Goal: Find specific page/section: Find specific page/section

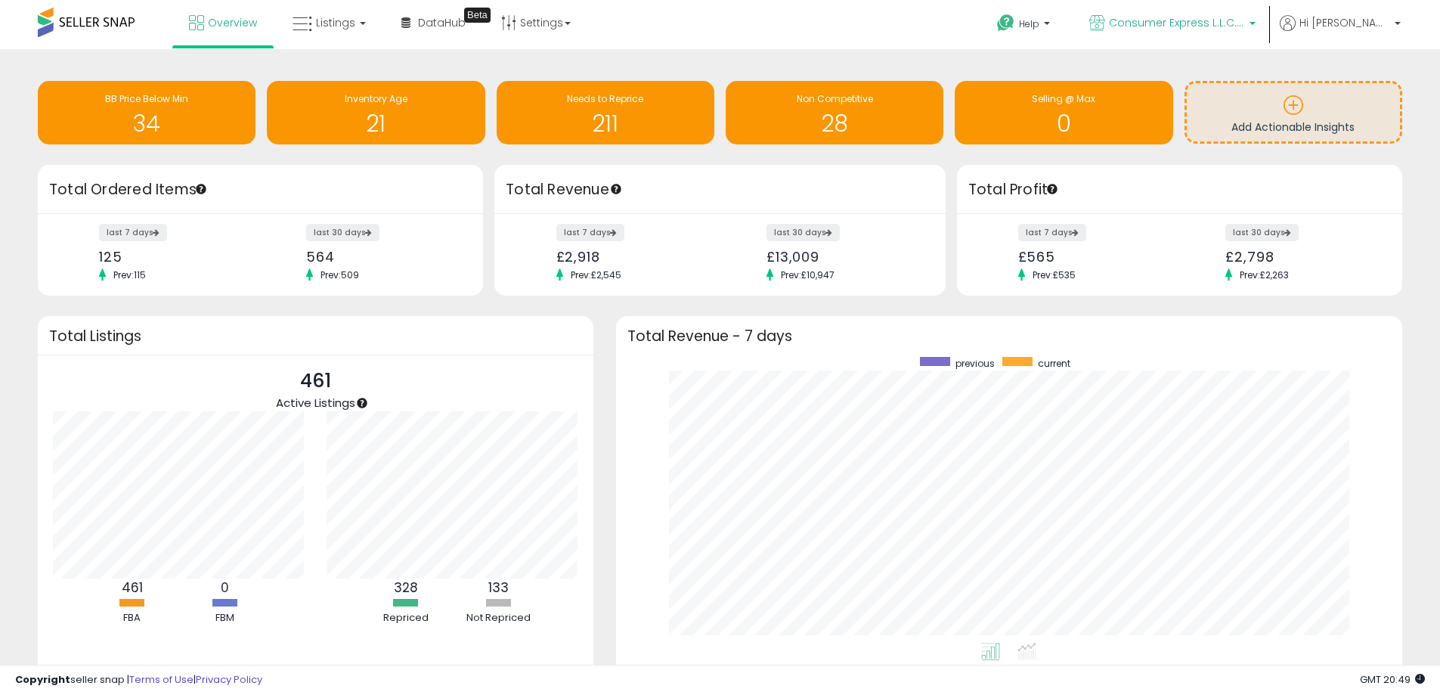
click at [1200, 33] on p "Consumer Express L.L.C. [GEOGRAPHIC_DATA]" at bounding box center [1172, 24] width 166 height 19
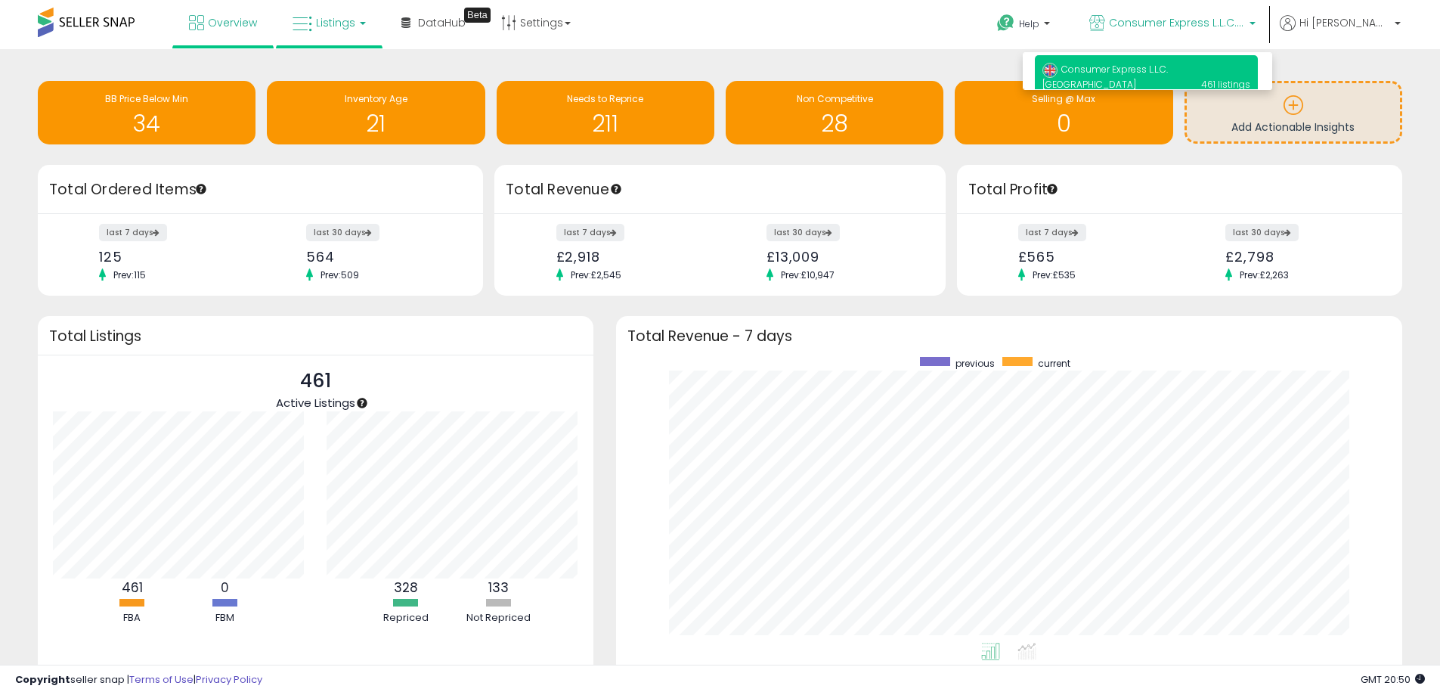
click at [352, 29] on span "Listings" at bounding box center [335, 22] width 39 height 15
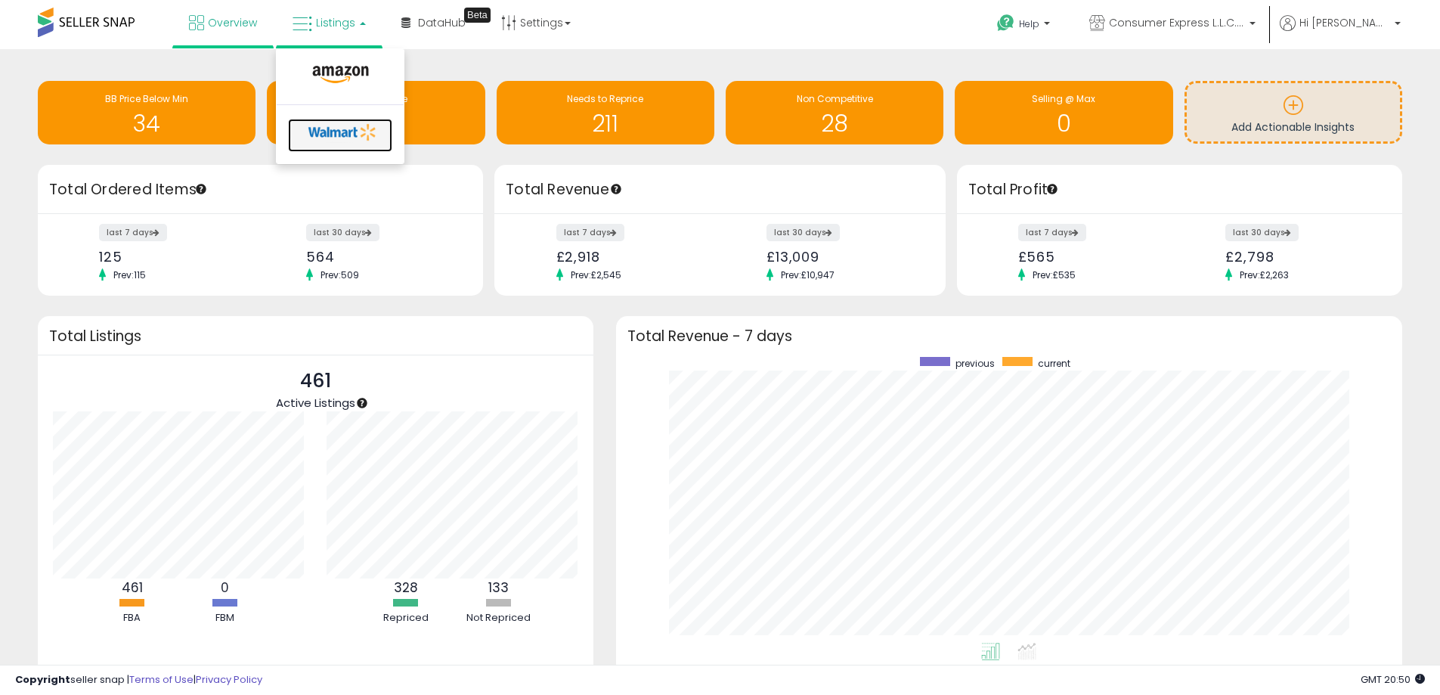
click at [348, 129] on icon at bounding box center [342, 132] width 79 height 23
